Goal: Task Accomplishment & Management: Manage account settings

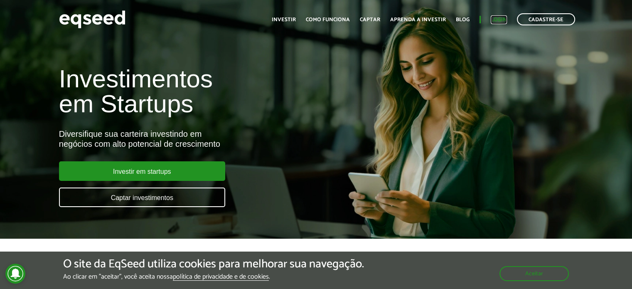
click at [501, 18] on link "Login" at bounding box center [499, 19] width 16 height 5
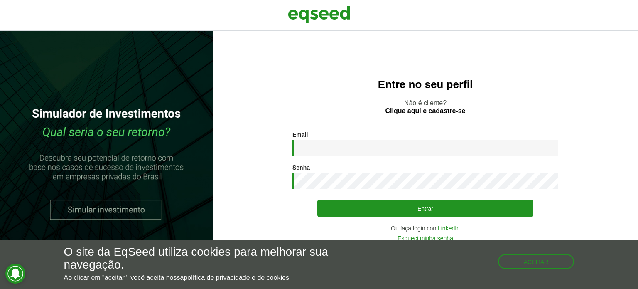
click at [360, 149] on input "Email *" at bounding box center [426, 148] width 266 height 16
drag, startPoint x: 359, startPoint y: 149, endPoint x: 265, endPoint y: 138, distance: 94.6
click at [265, 138] on section "**********" at bounding box center [425, 186] width 392 height 110
type input "**********"
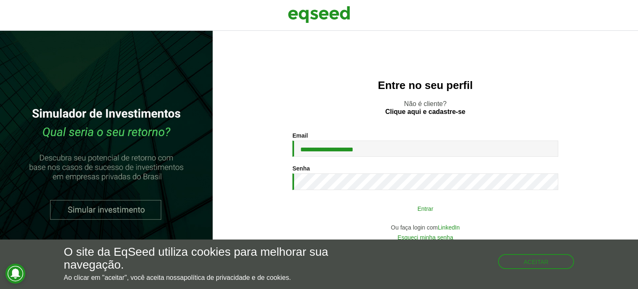
click at [421, 207] on button "Entrar" at bounding box center [425, 208] width 216 height 16
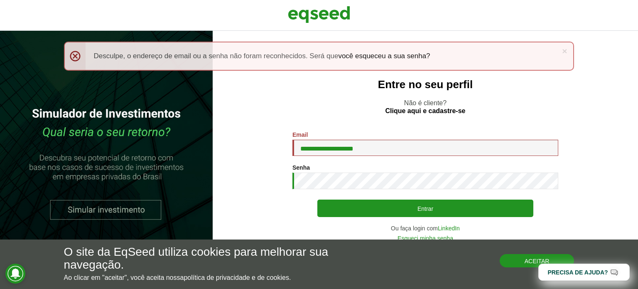
click at [530, 260] on button "Aceitar" at bounding box center [537, 260] width 75 height 13
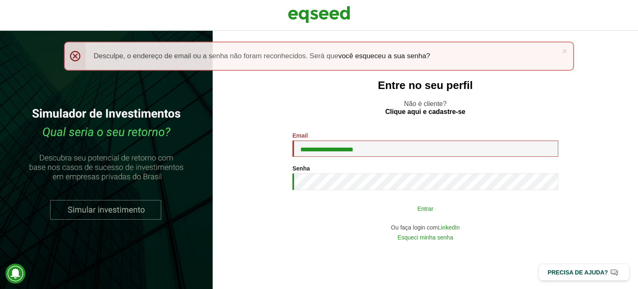
click at [417, 212] on button "Entrar" at bounding box center [425, 208] width 216 height 16
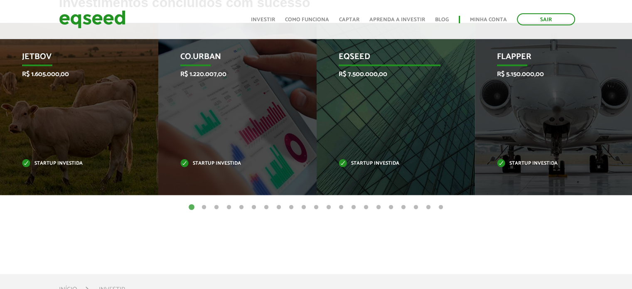
scroll to position [291, 0]
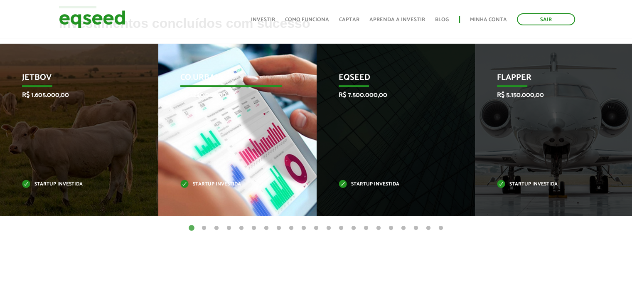
click at [234, 154] on div "Co.Urban R$ 1.220.007,00 Startup investida" at bounding box center [231, 130] width 146 height 172
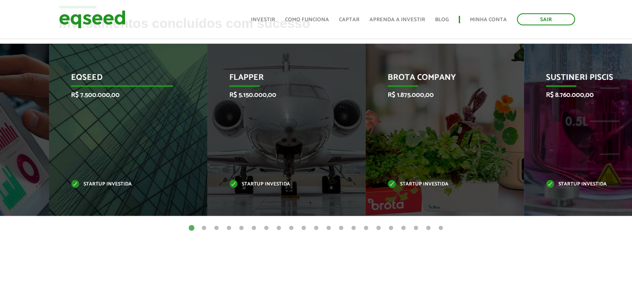
drag, startPoint x: 419, startPoint y: 124, endPoint x: 154, endPoint y: 141, distance: 265.6
click at [154, 141] on div "EqSeed R$ 7.500.000,00 Startup investida" at bounding box center [122, 130] width 146 height 172
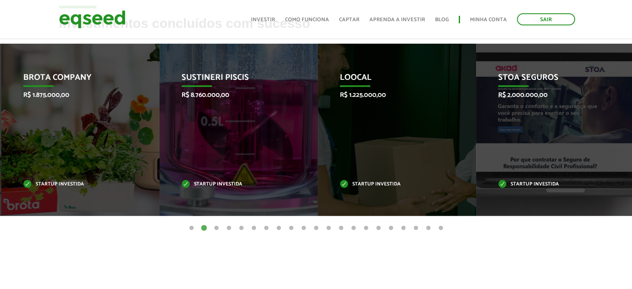
drag, startPoint x: 148, startPoint y: 129, endPoint x: 125, endPoint y: 116, distance: 26.6
click at [125, 116] on li "Brota Company R$ 1.875.000,00 Startup investida" at bounding box center [80, 130] width 158 height 172
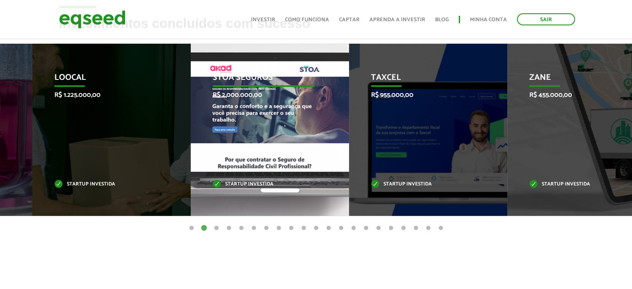
drag, startPoint x: 455, startPoint y: 121, endPoint x: 213, endPoint y: 123, distance: 242.7
click at [213, 123] on div "STOA Seguros R$ 2.000.000,00 Startup investida" at bounding box center [264, 130] width 146 height 172
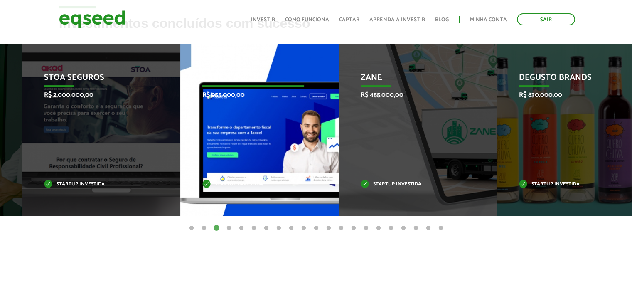
drag, startPoint x: 124, startPoint y: 113, endPoint x: 304, endPoint y: 122, distance: 180.6
click at [304, 122] on div "Taxcel R$ 955.000,00 Startup investida" at bounding box center [253, 130] width 146 height 172
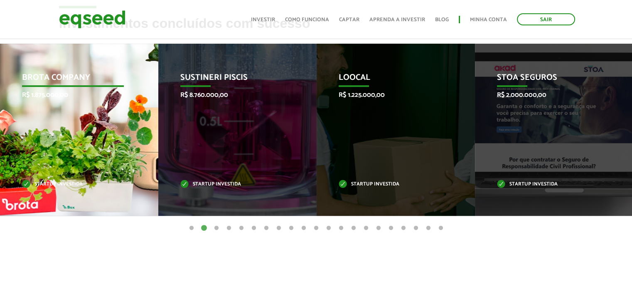
drag, startPoint x: 426, startPoint y: 141, endPoint x: 140, endPoint y: 138, distance: 285.9
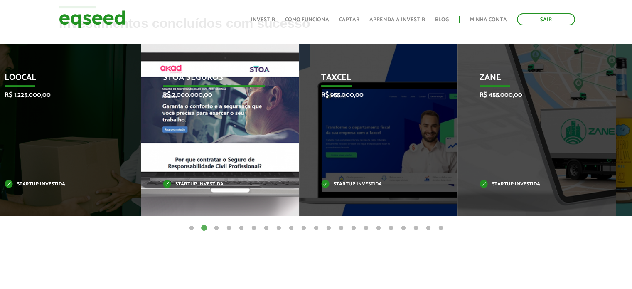
drag, startPoint x: 578, startPoint y: 110, endPoint x: 234, endPoint y: 103, distance: 343.7
click at [242, 102] on div "STOA Seguros R$ 2.000.000,00 Startup investida" at bounding box center [214, 130] width 146 height 172
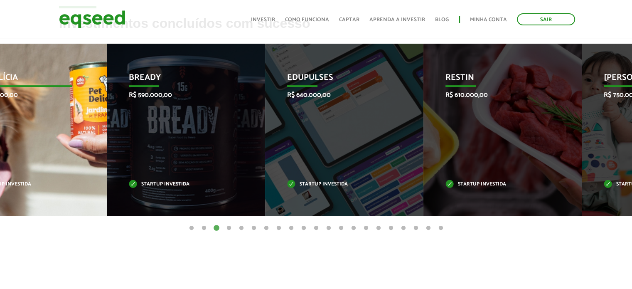
drag, startPoint x: 555, startPoint y: 123, endPoint x: 38, endPoint y: 118, distance: 517.0
click at [38, 118] on div "Pet Delícia R$ 2.545.000,00 Startup investida" at bounding box center [21, 130] width 146 height 172
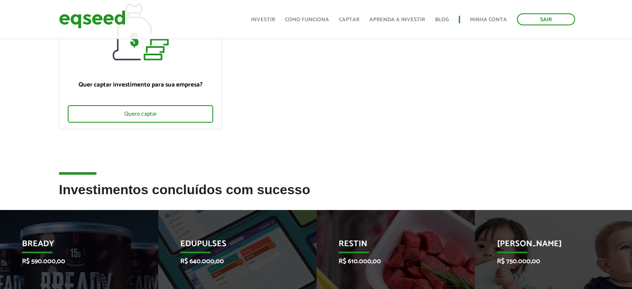
scroll to position [0, 0]
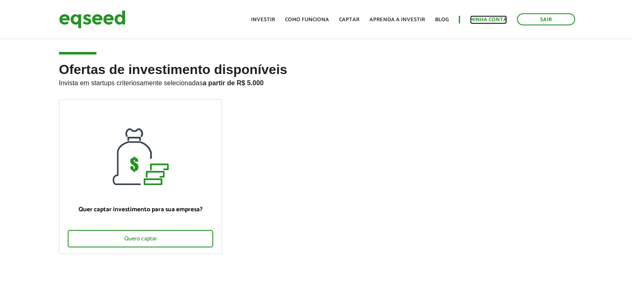
click at [482, 20] on link "Minha conta" at bounding box center [488, 19] width 37 height 5
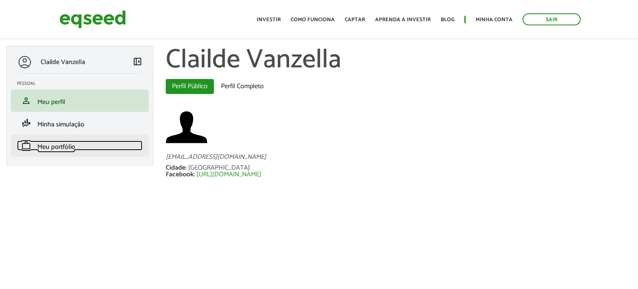
click at [57, 145] on span "Meu portfólio" at bounding box center [56, 146] width 38 height 11
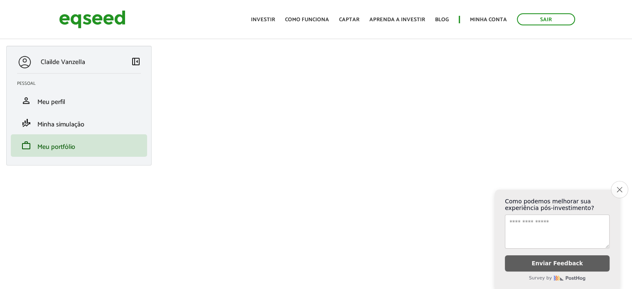
click at [620, 187] on icon "Close survey" at bounding box center [619, 189] width 5 height 5
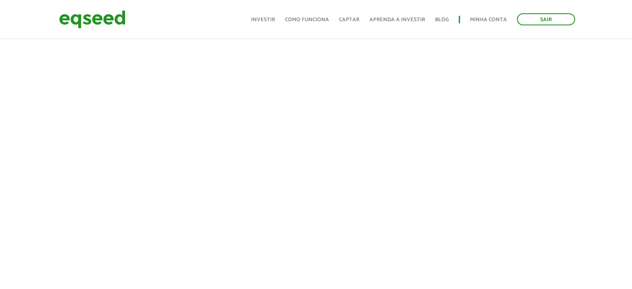
scroll to position [170, 0]
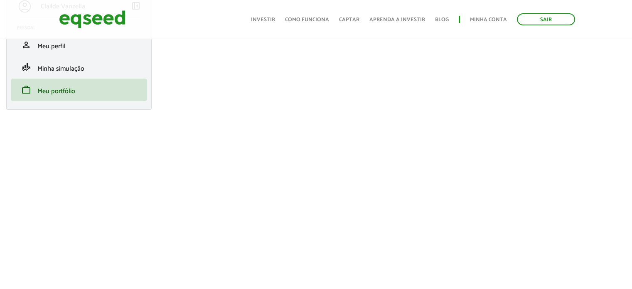
scroll to position [125, 0]
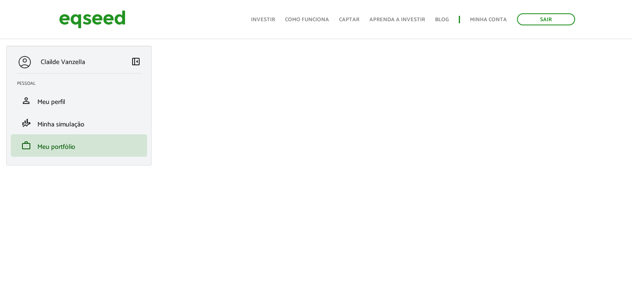
scroll to position [125, 0]
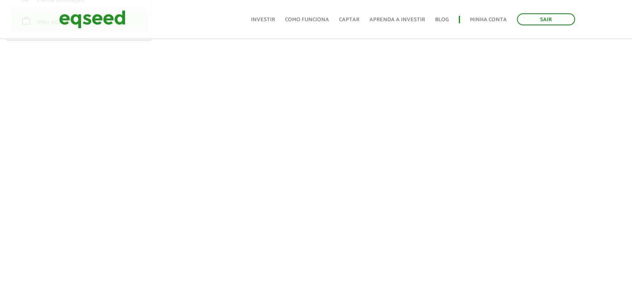
scroll to position [166, 0]
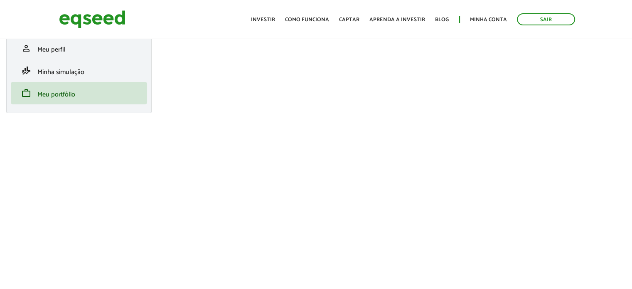
scroll to position [166, 0]
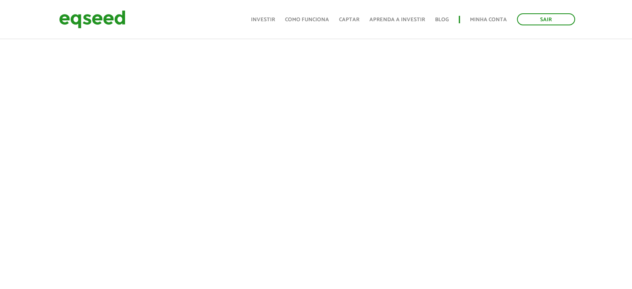
scroll to position [187, 0]
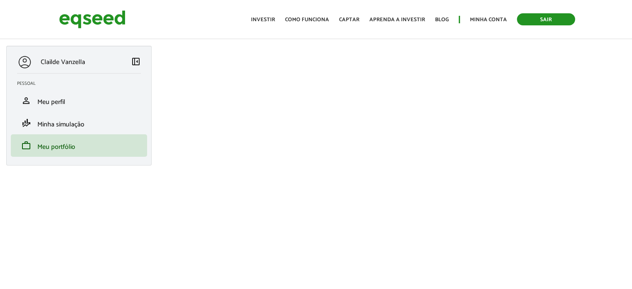
click at [540, 21] on link "Sair" at bounding box center [546, 19] width 58 height 12
